Goal: Information Seeking & Learning: Find specific fact

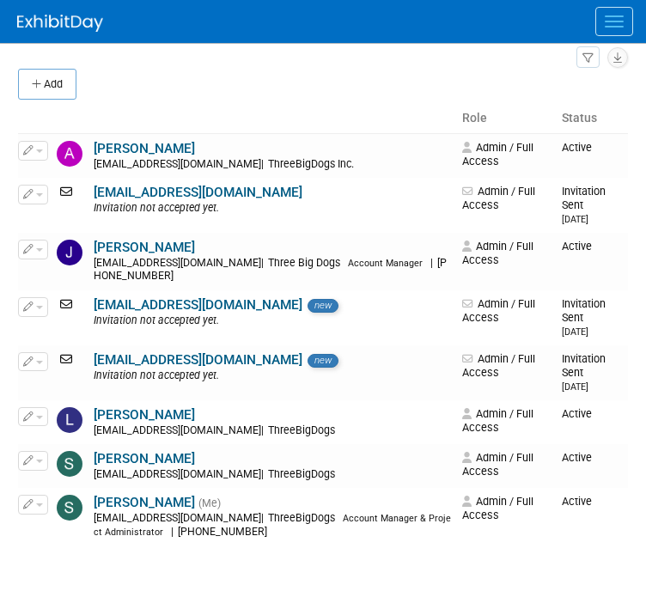
click at [65, 27] on img at bounding box center [60, 23] width 86 height 17
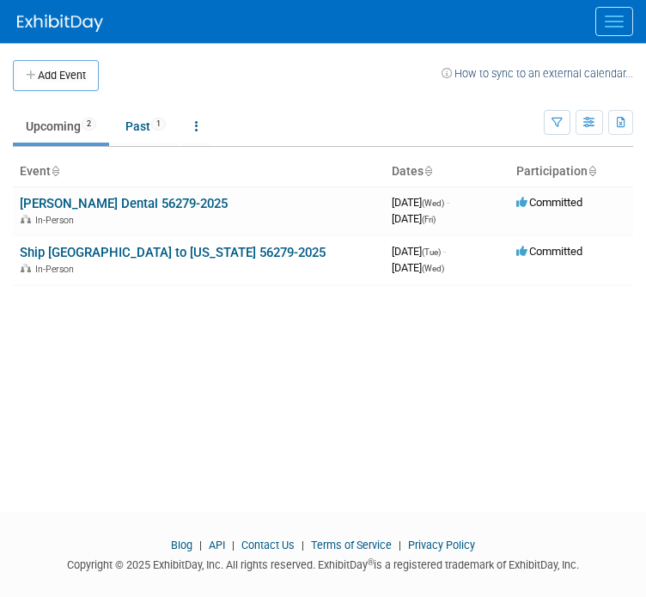
click at [622, 17] on button "Menu" at bounding box center [614, 21] width 38 height 29
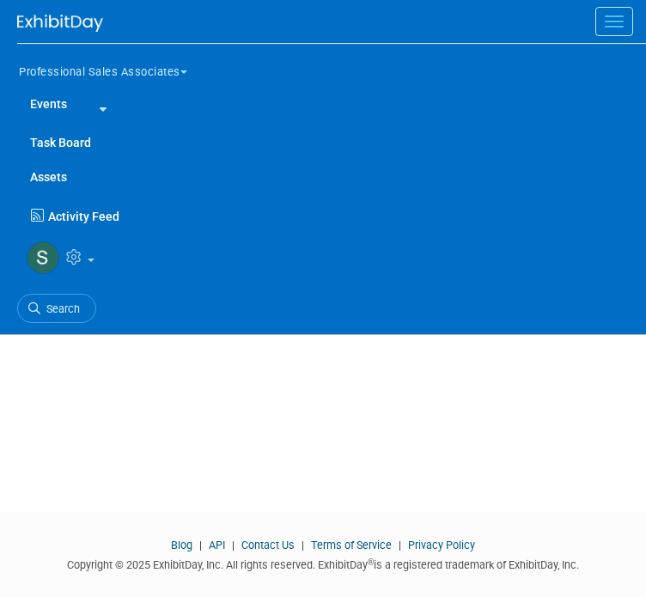
click at [77, 69] on button "Professional Sales Associates" at bounding box center [113, 69] width 192 height 36
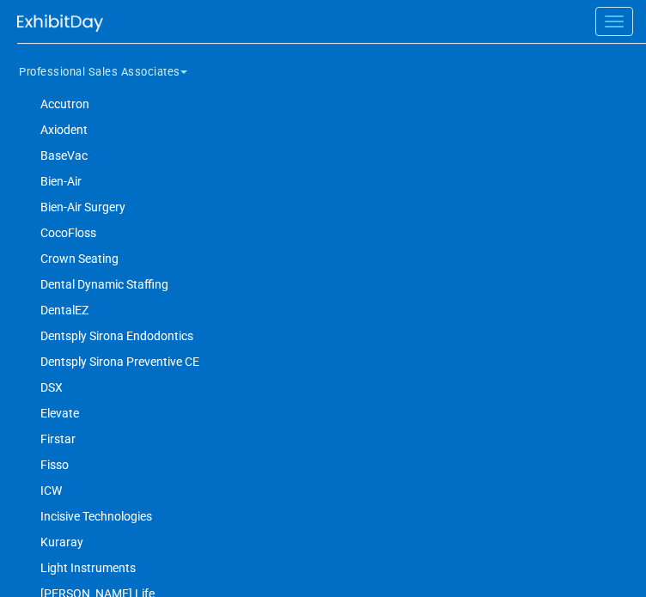
scroll to position [258, 0]
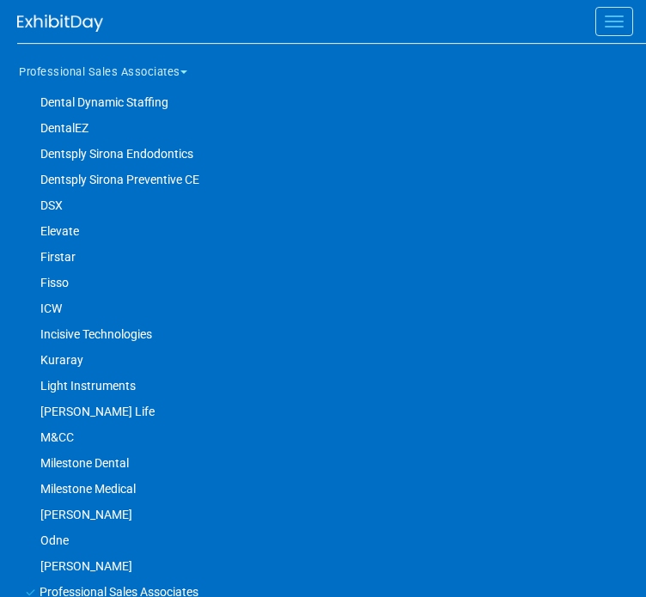
click at [168, 180] on link "Dentsply Sirona Preventive CE" at bounding box center [323, 180] width 613 height 26
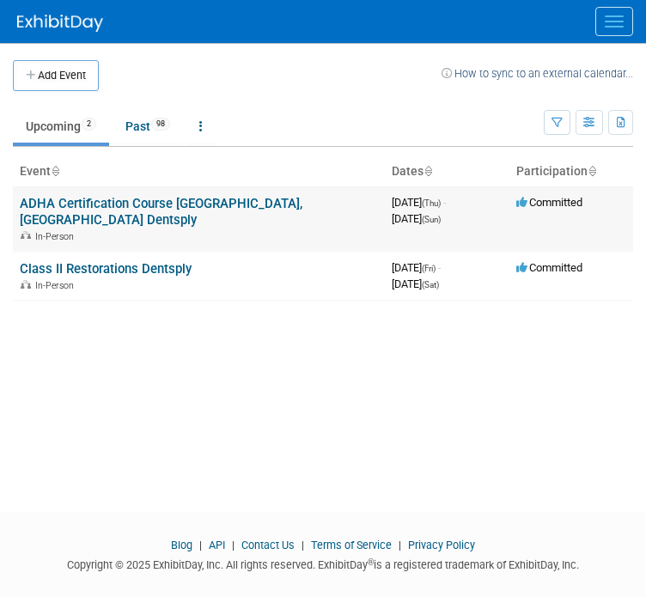
click at [226, 204] on link "ADHA Certification Course [GEOGRAPHIC_DATA], [GEOGRAPHIC_DATA] Dentsply" at bounding box center [161, 212] width 283 height 32
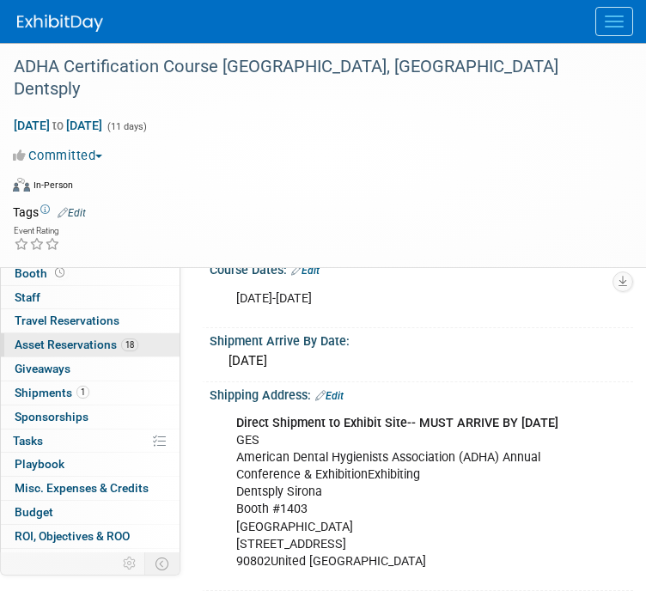
click at [100, 339] on span "Asset Reservations 18" at bounding box center [77, 345] width 124 height 14
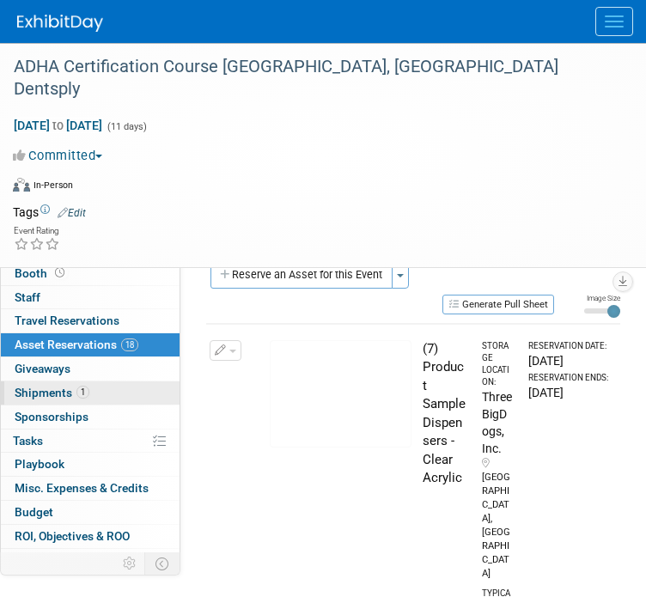
click at [60, 393] on span "Shipments 1" at bounding box center [52, 393] width 75 height 14
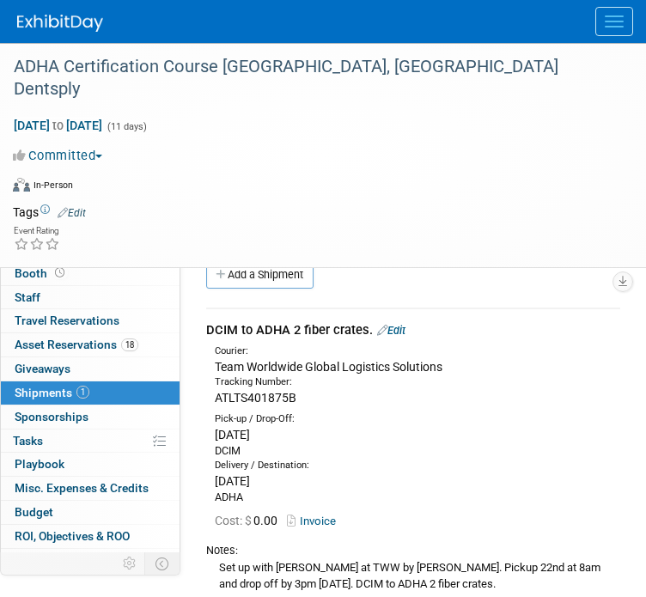
click at [613, 11] on button "Menu" at bounding box center [614, 21] width 38 height 29
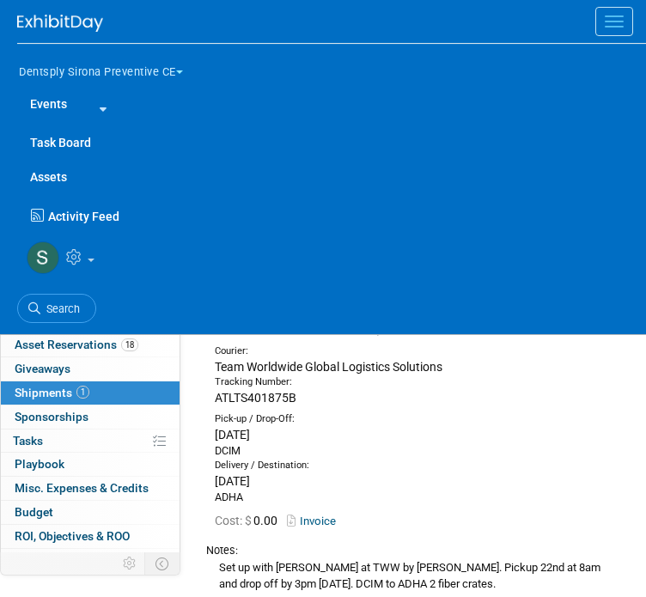
click at [44, 106] on link "Events" at bounding box center [48, 104] width 63 height 34
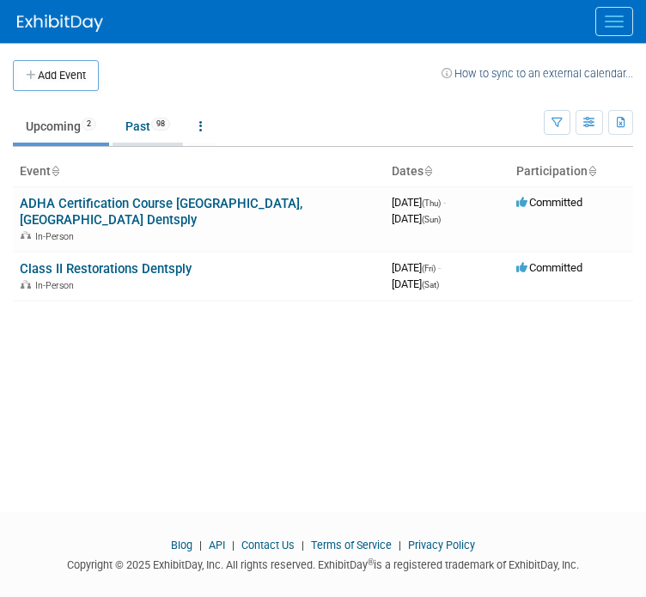
click at [133, 122] on link "Past 98" at bounding box center [148, 126] width 70 height 33
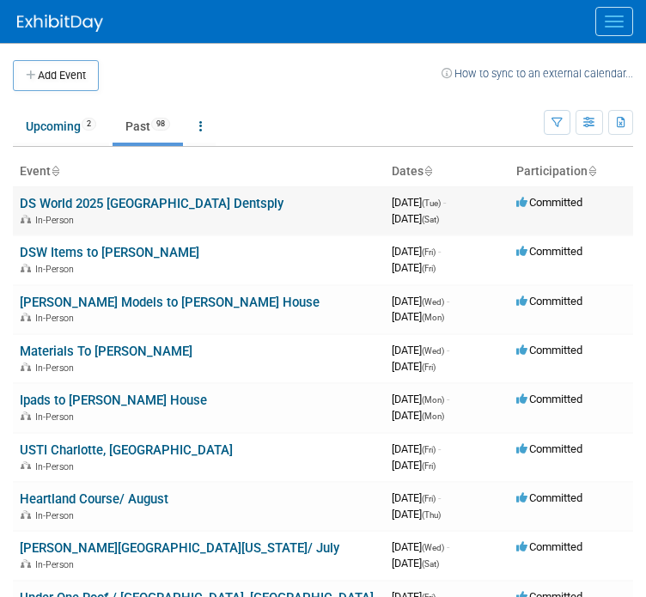
click at [148, 201] on link "DS World 2025 [GEOGRAPHIC_DATA] Dentsply" at bounding box center [152, 203] width 264 height 15
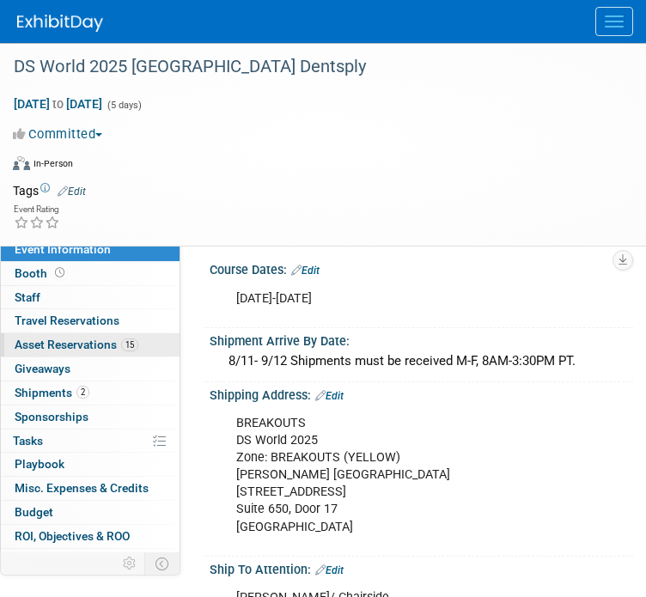
click at [42, 350] on span "Asset Reservations 15" at bounding box center [77, 345] width 124 height 14
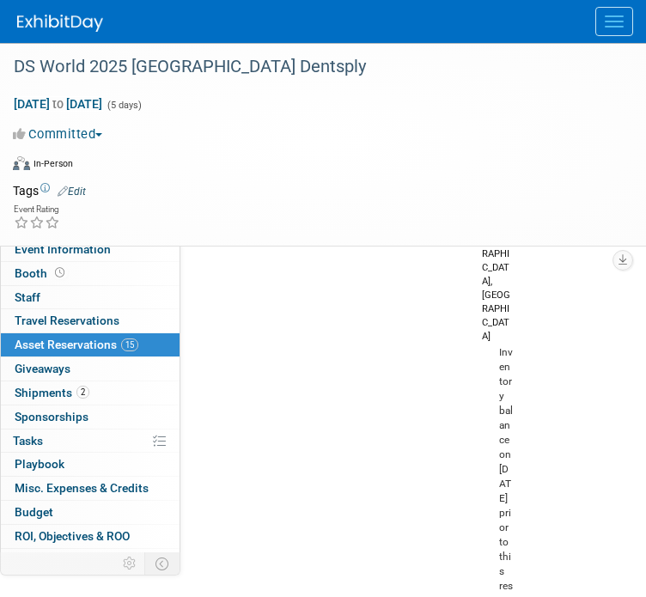
scroll to position [258, 0]
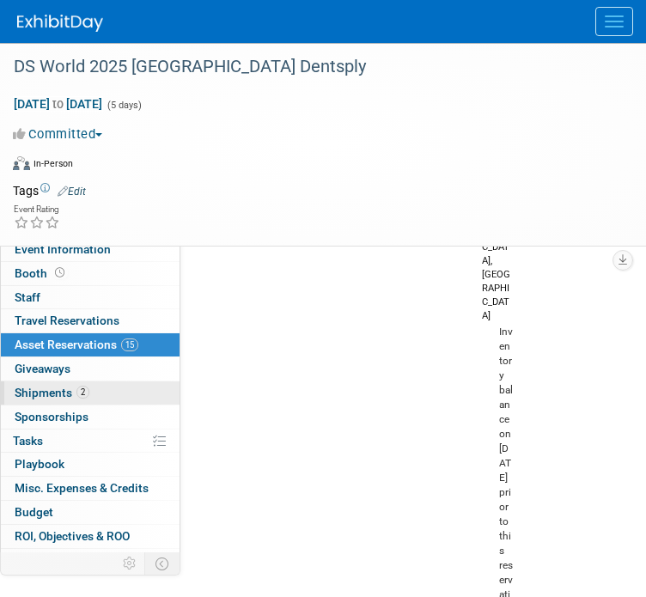
click at [85, 401] on link "2 Shipments 2" at bounding box center [90, 392] width 179 height 23
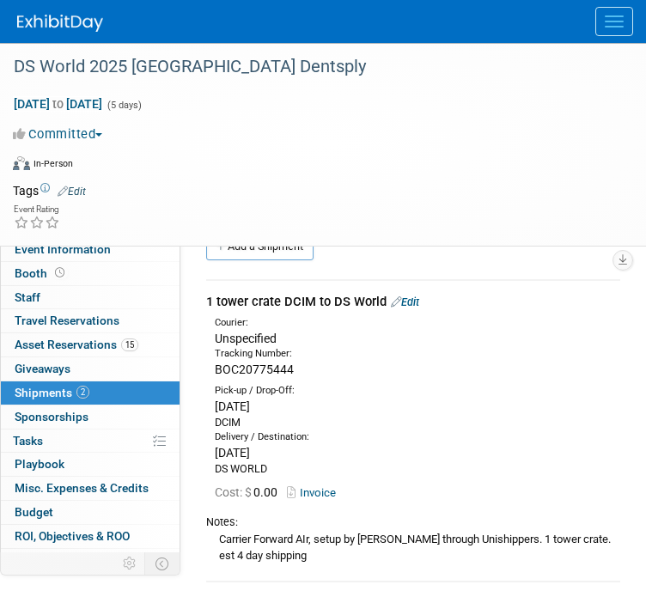
scroll to position [0, 0]
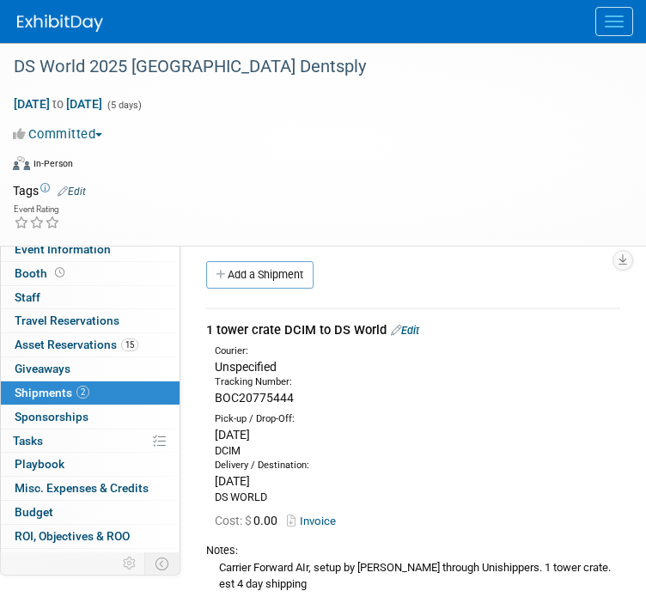
click at [614, 23] on button "Menu" at bounding box center [614, 21] width 38 height 29
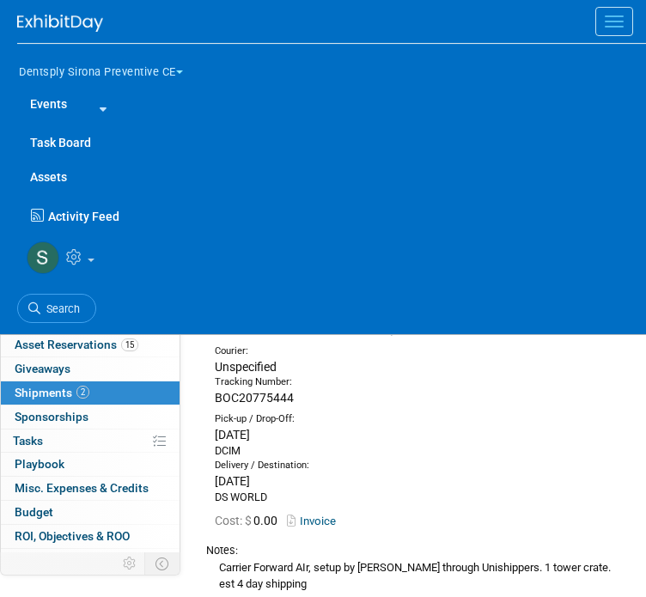
click at [141, 64] on button "Dentsply Sirona Preventive CE" at bounding box center [110, 69] width 187 height 36
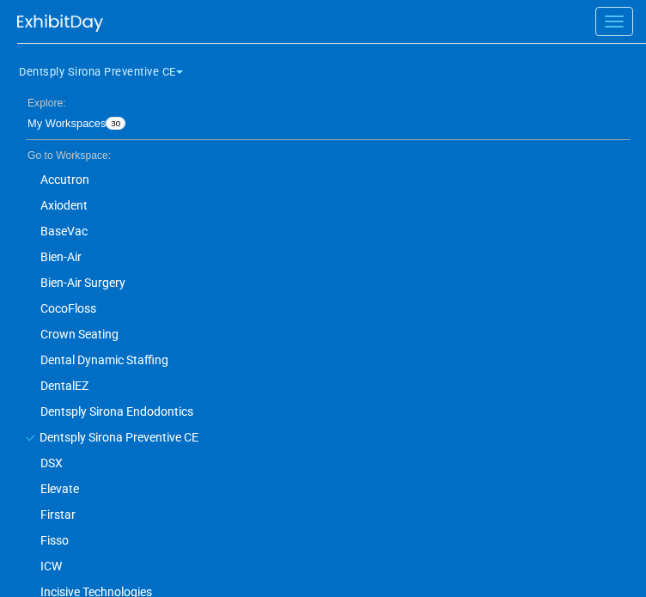
click at [141, 64] on button "Dentsply Sirona Preventive CE" at bounding box center [110, 69] width 187 height 36
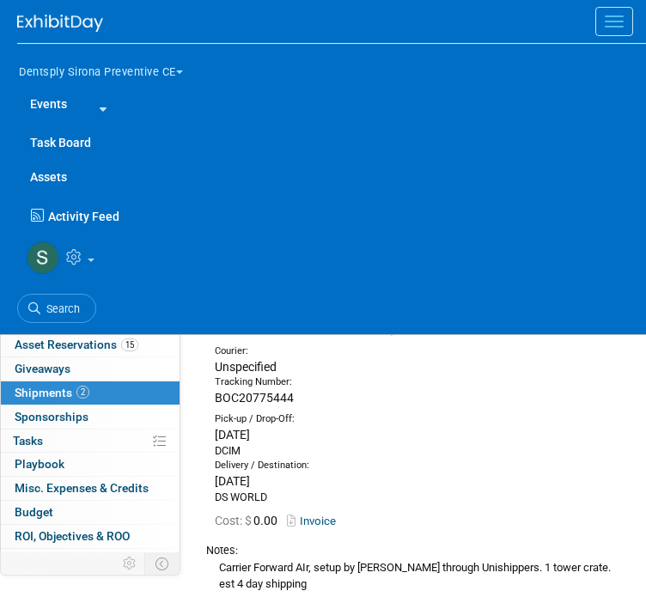
click at [93, 104] on icon at bounding box center [100, 109] width 14 height 11
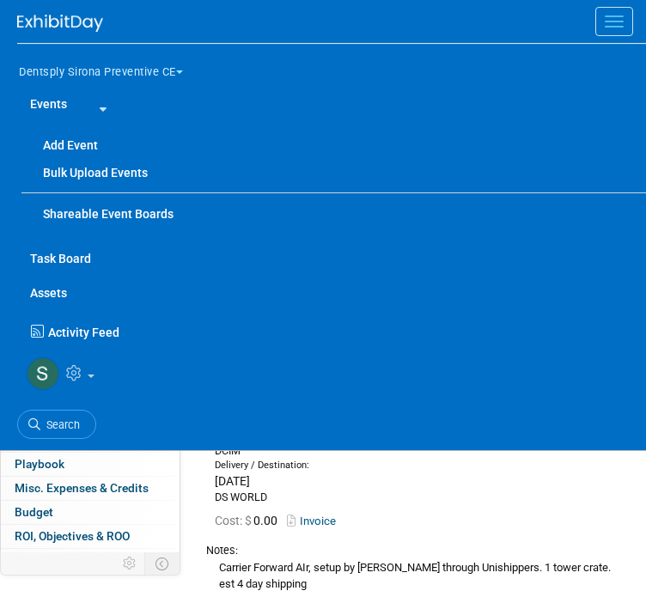
click at [34, 101] on link "Events" at bounding box center [48, 104] width 63 height 34
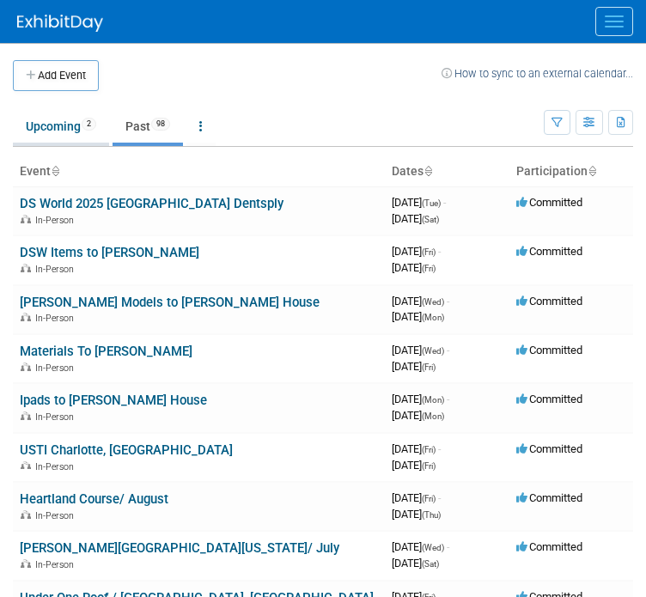
click at [53, 123] on link "Upcoming 2" at bounding box center [61, 126] width 96 height 33
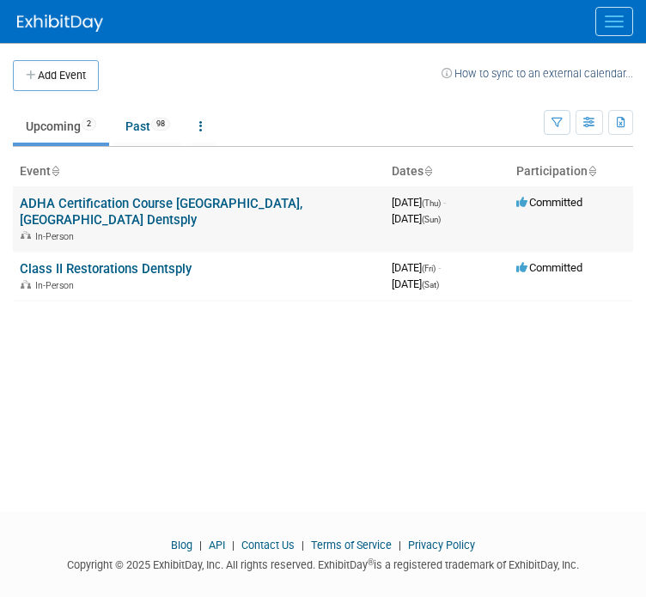
click at [82, 198] on link "ADHA Certification Course [GEOGRAPHIC_DATA], [GEOGRAPHIC_DATA] Dentsply" at bounding box center [161, 212] width 283 height 32
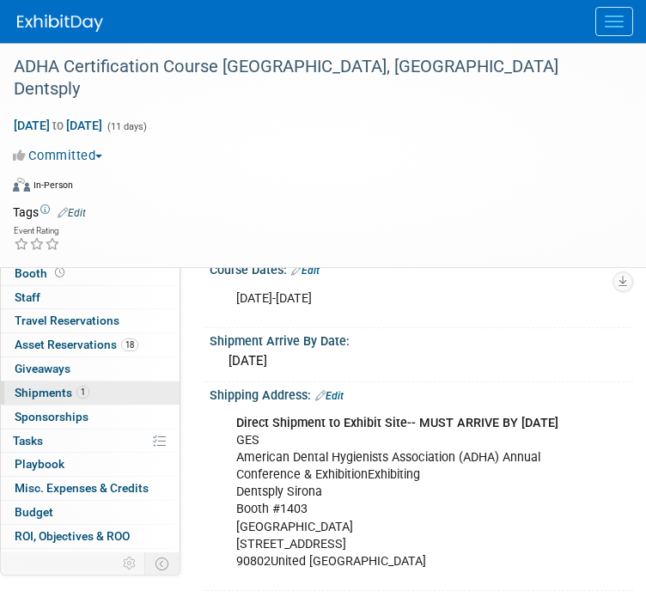
click at [58, 390] on span "Shipments 1" at bounding box center [52, 393] width 75 height 14
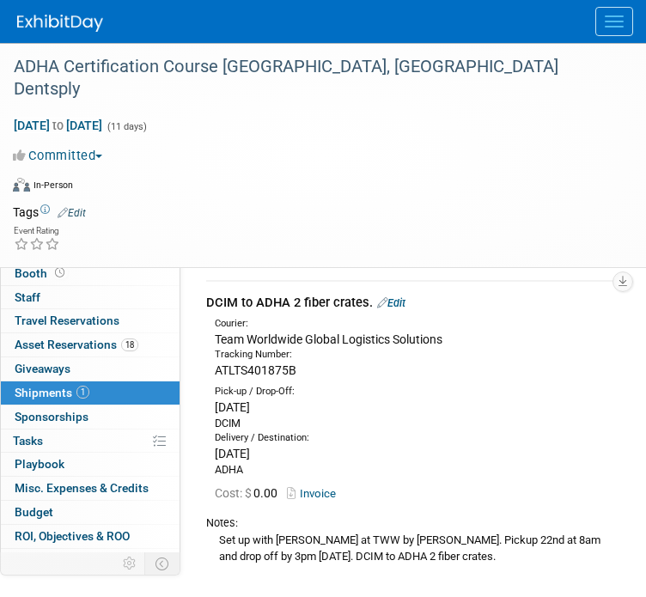
scroll to position [28, 0]
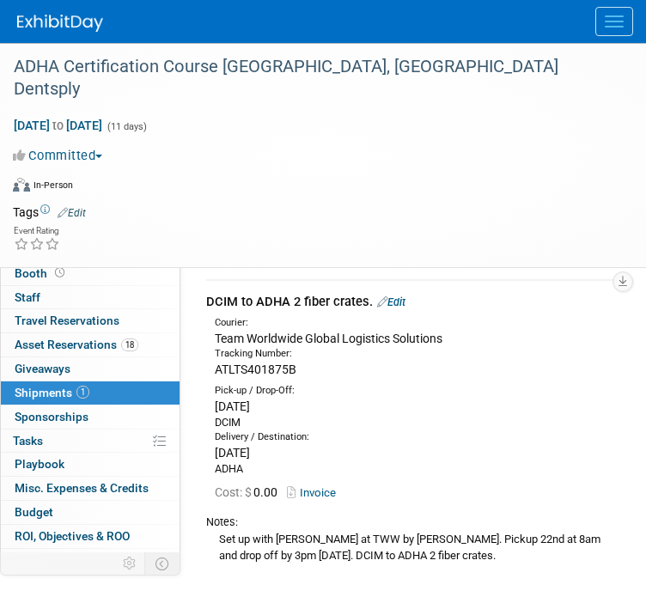
drag, startPoint x: 297, startPoint y: 368, endPoint x: 217, endPoint y: 369, distance: 80.8
click at [217, 369] on div "ATLTS401875B" at bounding box center [418, 369] width 406 height 17
copy span "ATLTS401875B"
click at [448, 167] on div at bounding box center [312, 168] width 599 height 3
click at [52, 13] on link at bounding box center [70, 15] width 107 height 14
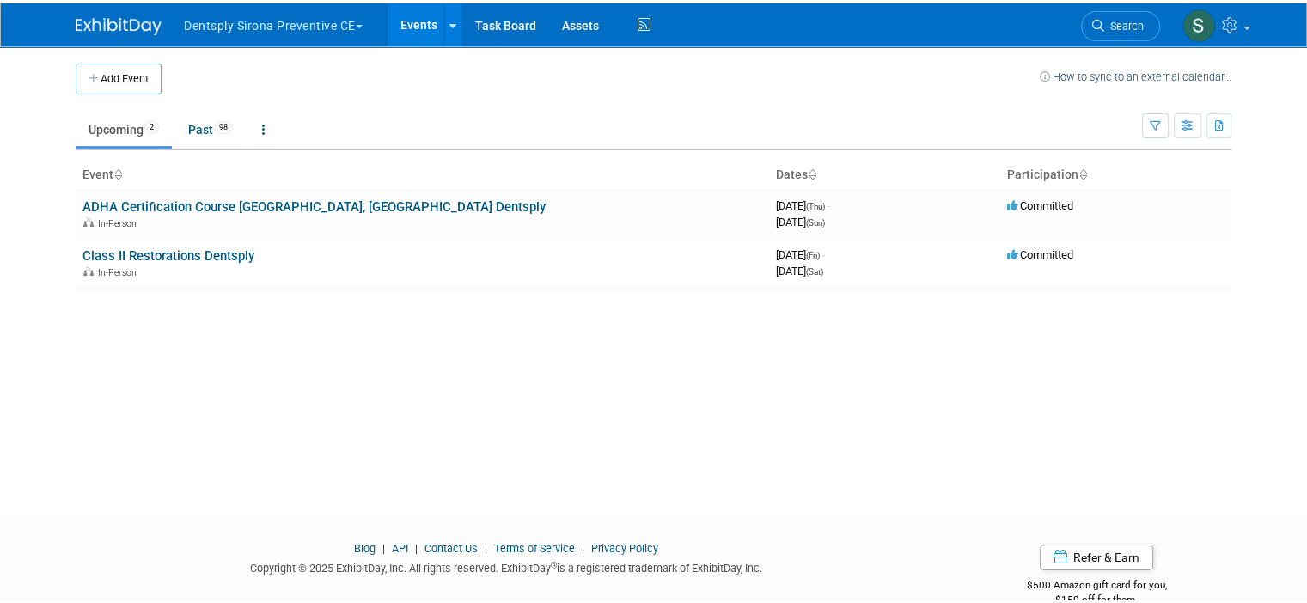
scroll to position [27, 0]
